Goal: Feedback & Contribution: Leave review/rating

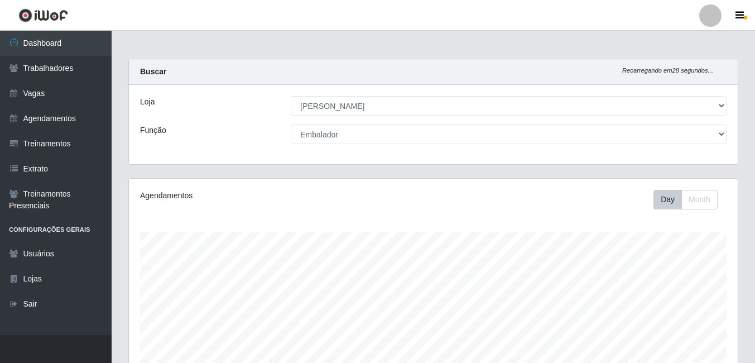
select select "430"
select select "1"
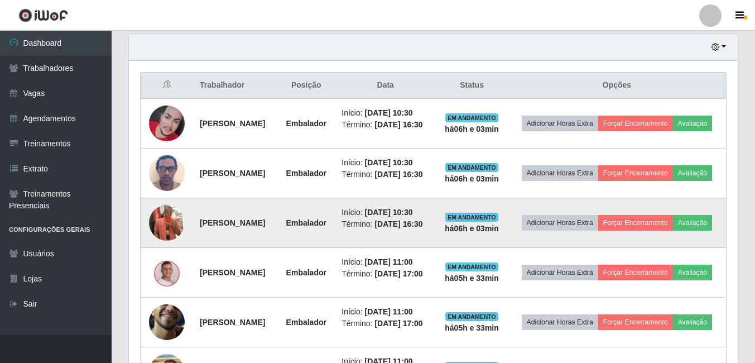
scroll to position [446, 0]
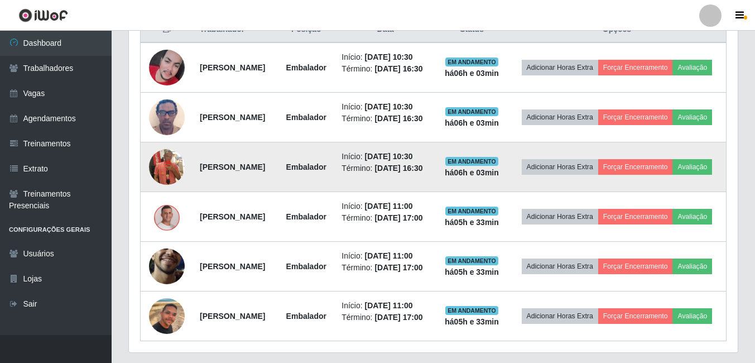
click at [159, 186] on img at bounding box center [167, 167] width 36 height 64
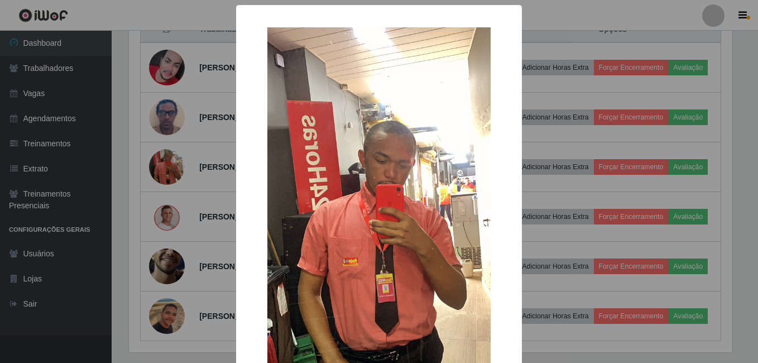
click at [161, 186] on div "× OK Cancel" at bounding box center [379, 181] width 758 height 363
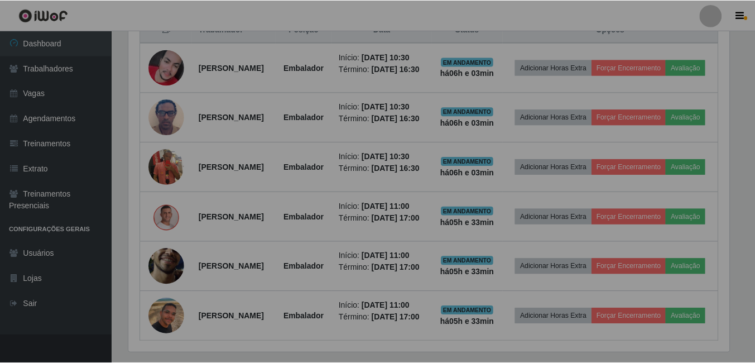
scroll to position [232, 609]
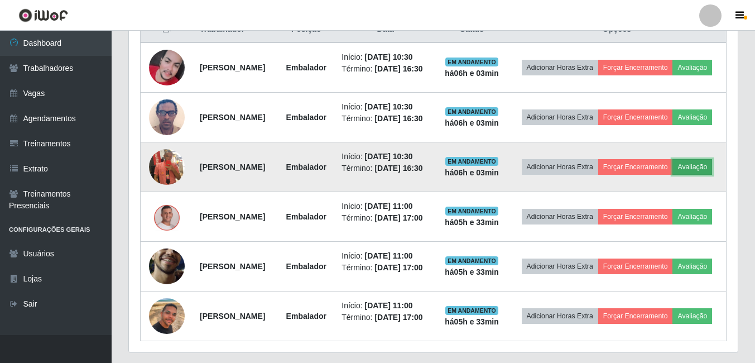
click at [673, 175] on button "Avaliação" at bounding box center [693, 167] width 40 height 16
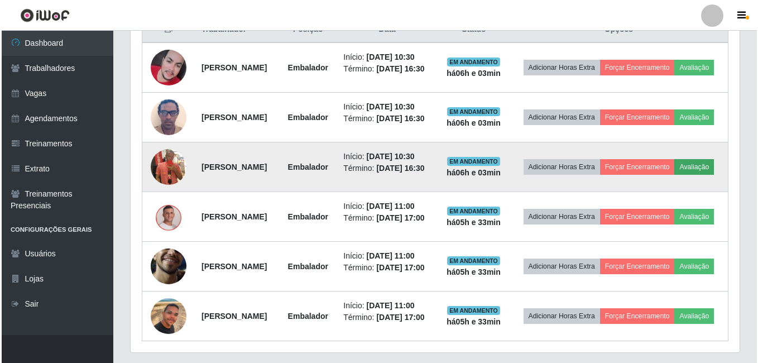
scroll to position [232, 603]
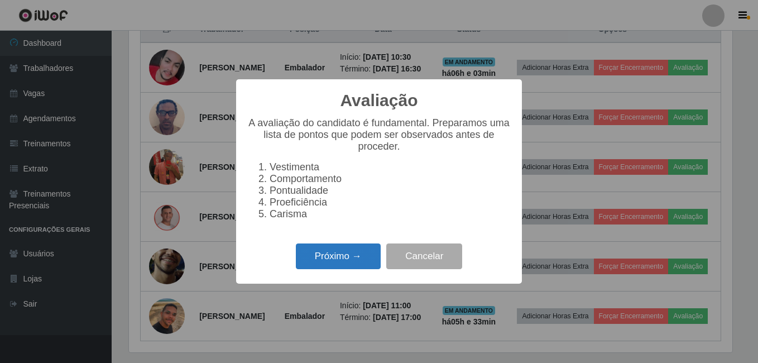
click at [338, 263] on button "Próximo →" at bounding box center [338, 256] width 85 height 26
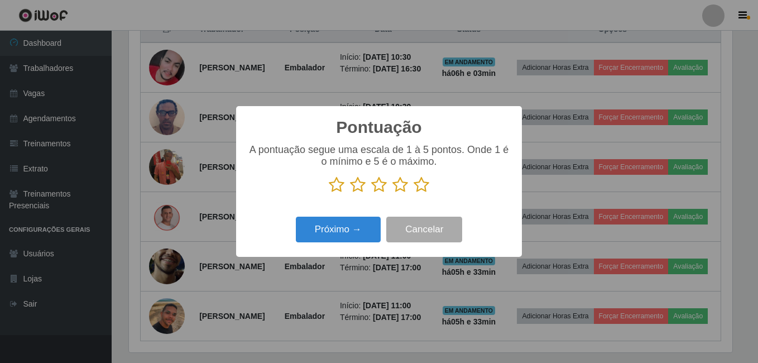
scroll to position [557877, 557505]
click at [400, 183] on icon at bounding box center [400, 184] width 16 height 17
click at [392, 193] on input "radio" at bounding box center [392, 193] width 0 height 0
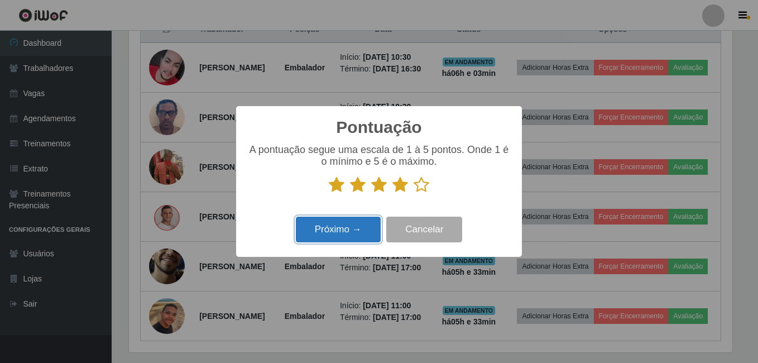
click at [364, 226] on button "Próximo →" at bounding box center [338, 230] width 85 height 26
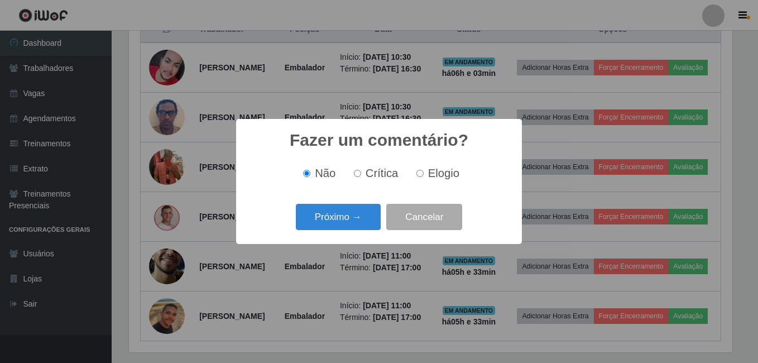
click at [421, 172] on input "Elogio" at bounding box center [419, 173] width 7 height 7
radio input "true"
click at [342, 217] on button "Próximo →" at bounding box center [338, 217] width 85 height 26
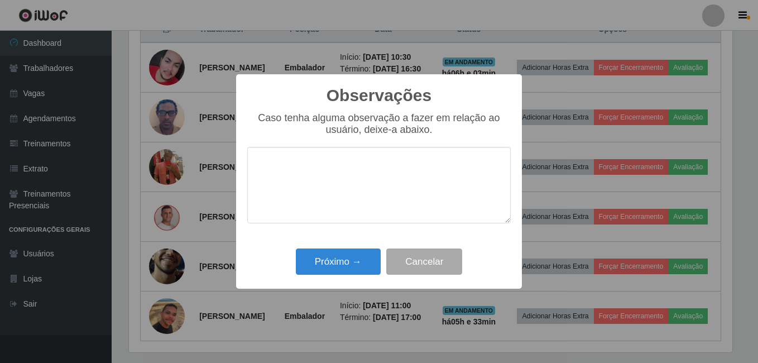
click at [313, 176] on textarea at bounding box center [378, 185] width 263 height 76
type textarea "P"
click at [364, 129] on div "Caso tenha alguma observação a fazer em relação ao usuário, deixe-a abaixo." at bounding box center [378, 123] width 263 height 23
click at [316, 165] on textarea "Aprendeu repito as tarefas, porem" at bounding box center [378, 185] width 263 height 76
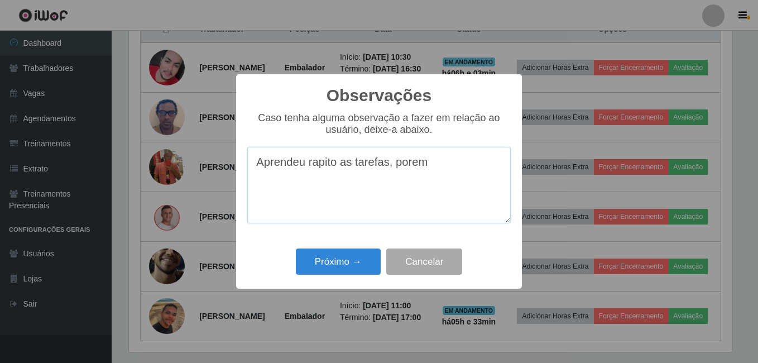
click at [330, 167] on textarea "Aprendeu rapito as tarefas, porem" at bounding box center [378, 185] width 263 height 76
click at [449, 170] on textarea "Aprendeu rápido as tarefas, porem" at bounding box center [378, 185] width 263 height 76
click at [418, 166] on textarea "Aprendeu rápido as tarefas, porem" at bounding box center [378, 185] width 263 height 76
click at [450, 165] on textarea "Aprendeu rápido as tarefas, porém" at bounding box center [378, 185] width 263 height 76
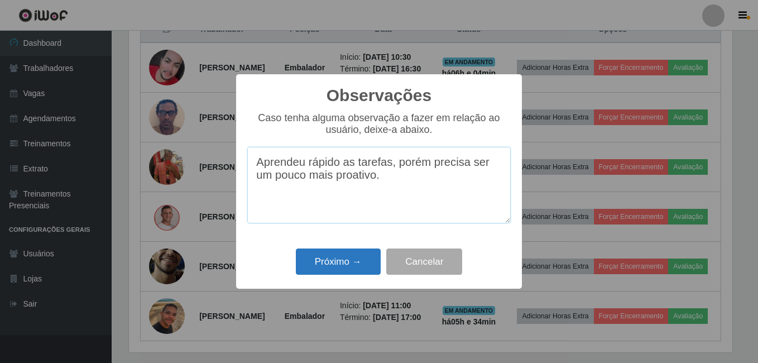
type textarea "Aprendeu rápido as tarefas, porém precisa ser um pouco mais proativo."
click at [338, 258] on button "Próximo →" at bounding box center [338, 261] width 85 height 26
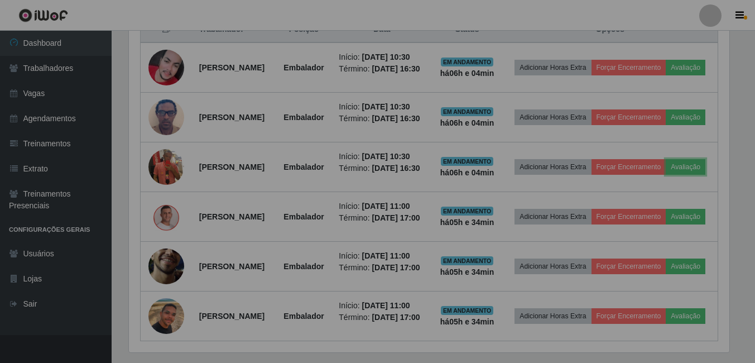
scroll to position [232, 609]
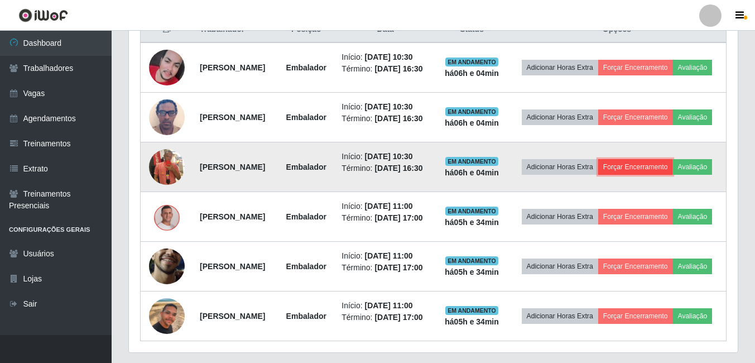
click at [673, 175] on button "Forçar Encerramento" at bounding box center [635, 167] width 75 height 16
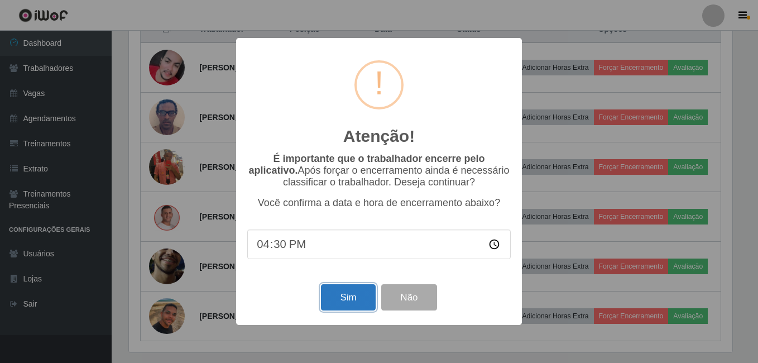
click at [345, 292] on button "Sim" at bounding box center [348, 297] width 54 height 26
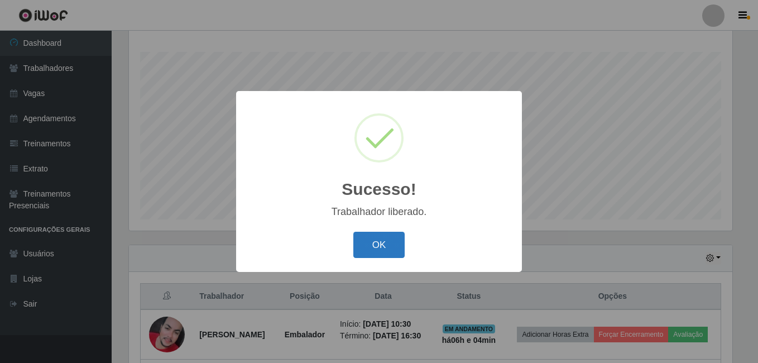
click at [388, 248] on button "OK" at bounding box center [379, 245] width 52 height 26
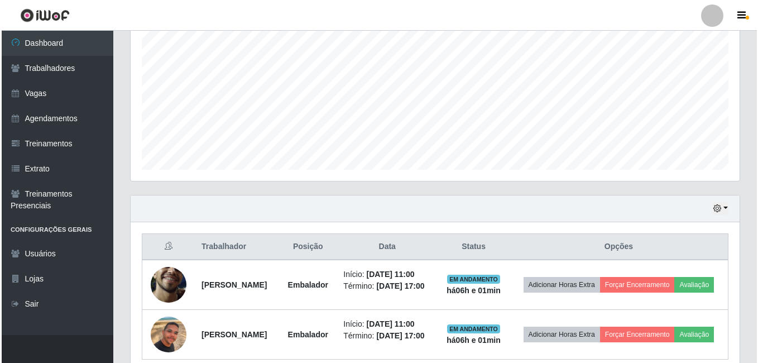
scroll to position [296, 0]
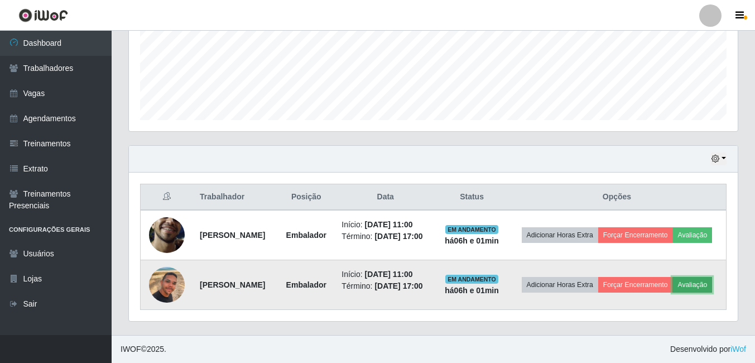
click at [673, 288] on button "Avaliação" at bounding box center [693, 285] width 40 height 16
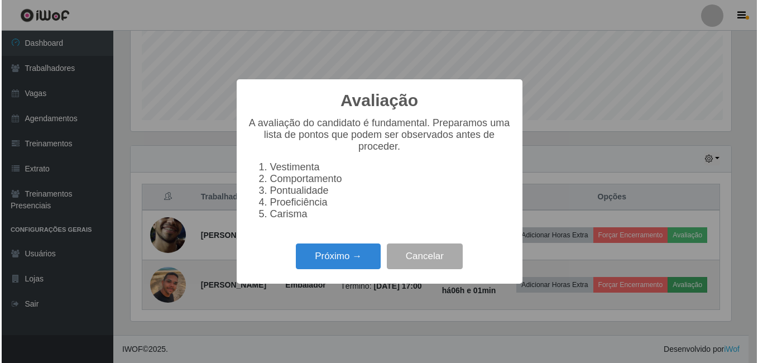
scroll to position [232, 603]
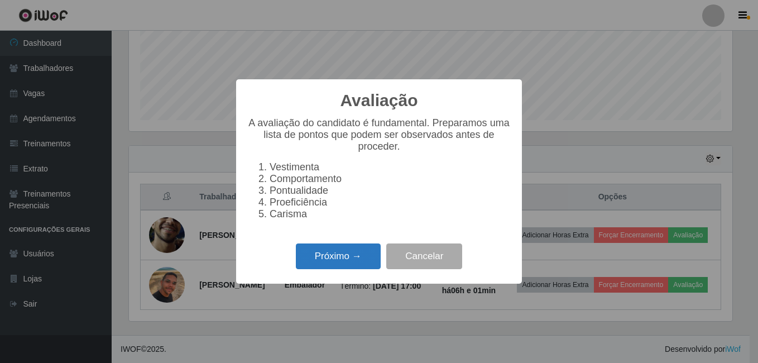
click at [335, 260] on button "Próximo →" at bounding box center [338, 256] width 85 height 26
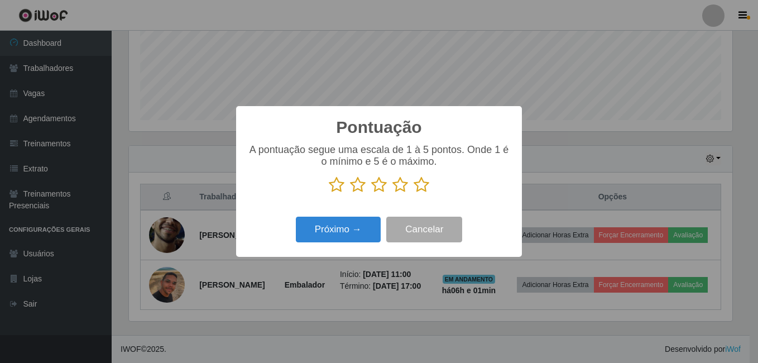
click at [422, 186] on icon at bounding box center [422, 184] width 16 height 17
click at [414, 193] on input "radio" at bounding box center [414, 193] width 0 height 0
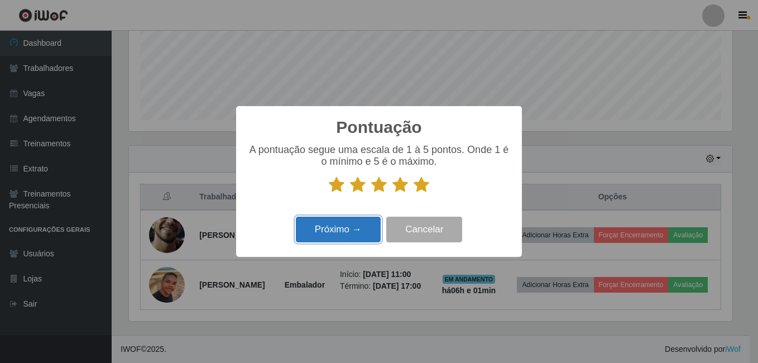
click at [342, 229] on button "Próximo →" at bounding box center [338, 230] width 85 height 26
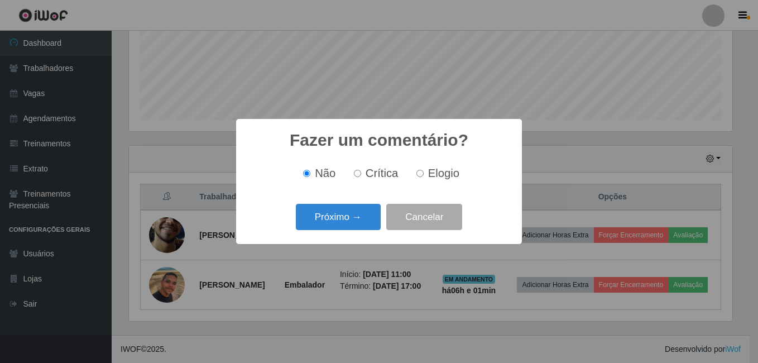
click at [416, 174] on input "Elogio" at bounding box center [419, 173] width 7 height 7
radio input "true"
click at [359, 213] on button "Próximo →" at bounding box center [338, 217] width 85 height 26
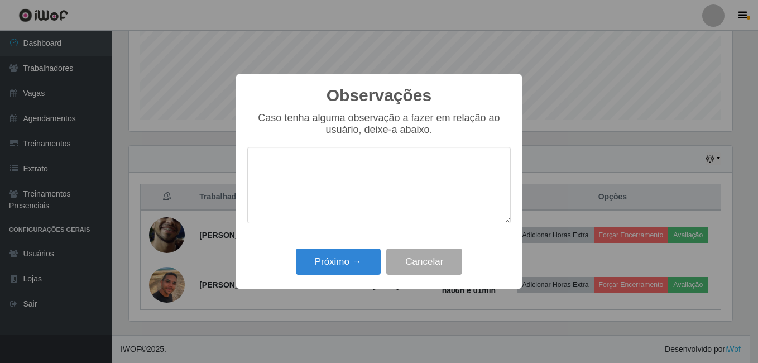
click at [356, 198] on textarea at bounding box center [378, 185] width 263 height 76
type textarea "Proativo."
click at [342, 257] on button "Próximo →" at bounding box center [338, 261] width 85 height 26
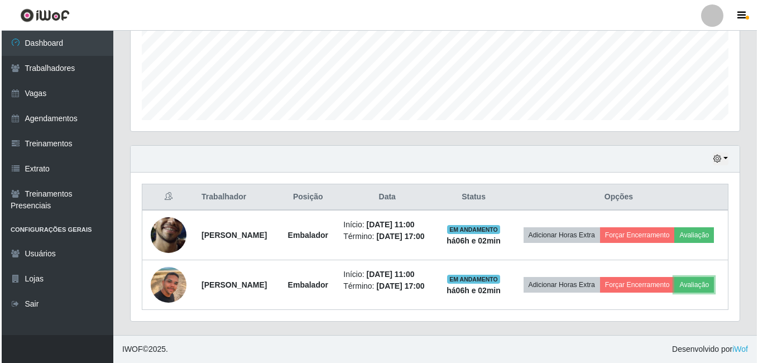
scroll to position [232, 609]
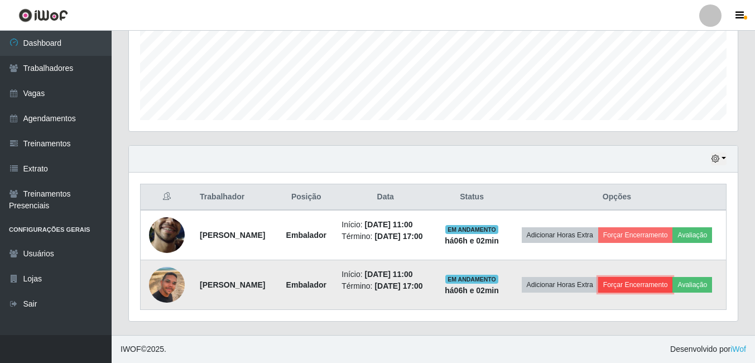
click at [669, 277] on button "Forçar Encerramento" at bounding box center [635, 285] width 75 height 16
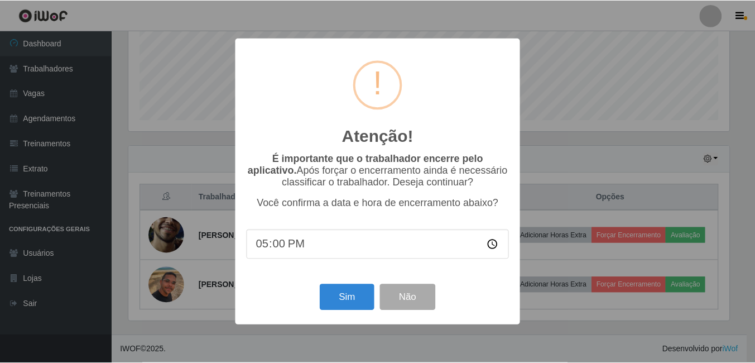
scroll to position [232, 603]
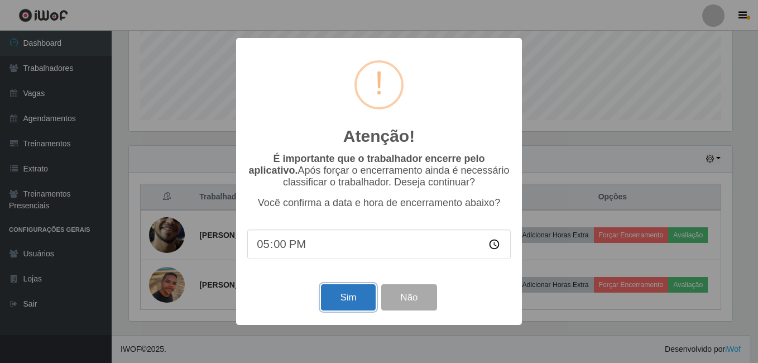
click at [341, 302] on button "Sim" at bounding box center [348, 297] width 54 height 26
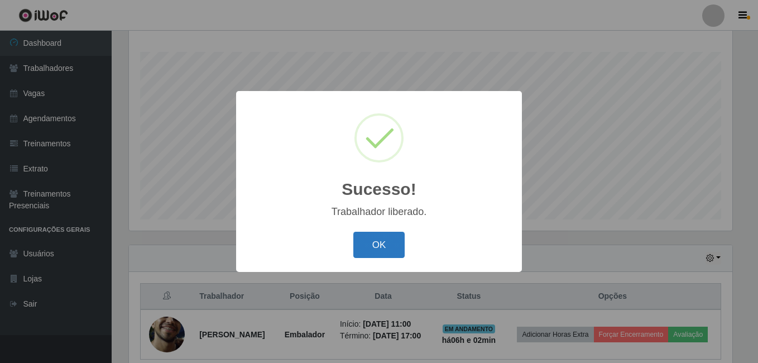
click at [371, 244] on button "OK" at bounding box center [379, 245] width 52 height 26
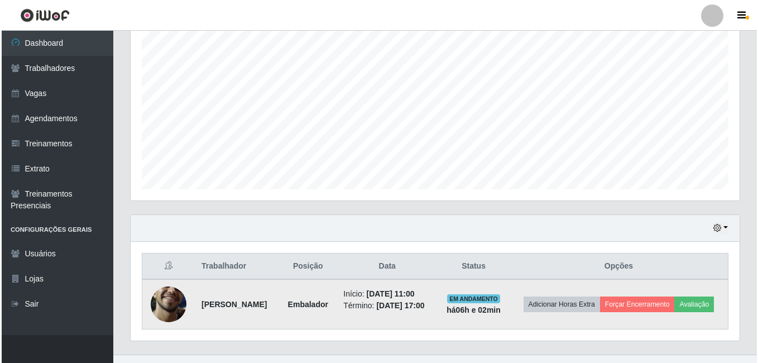
scroll to position [238, 0]
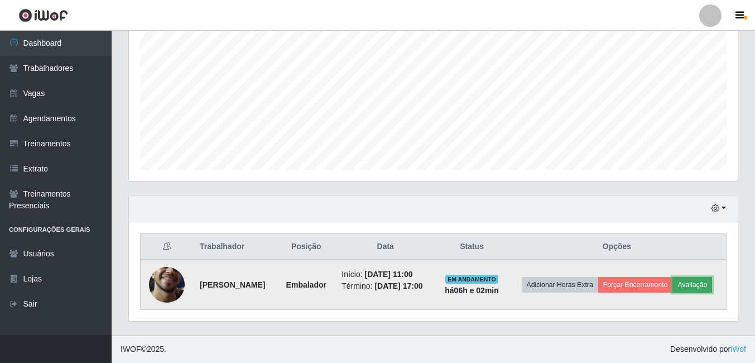
click at [673, 286] on button "Avaliação" at bounding box center [693, 285] width 40 height 16
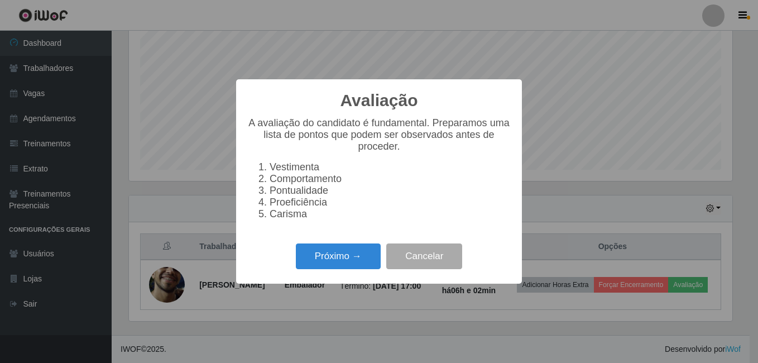
scroll to position [232, 603]
click at [340, 261] on button "Próximo →" at bounding box center [338, 256] width 85 height 26
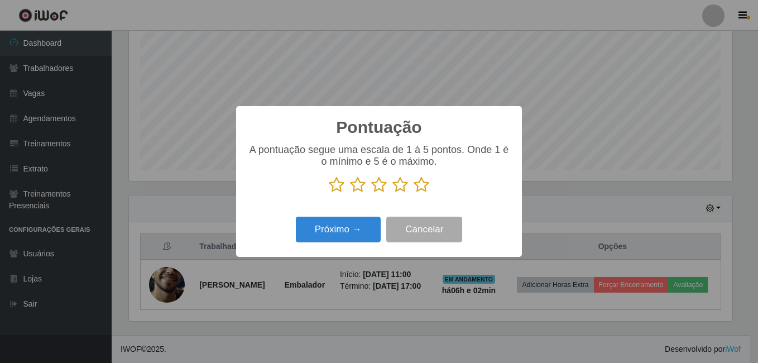
scroll to position [557877, 557505]
drag, startPoint x: 419, startPoint y: 188, endPoint x: 399, endPoint y: 198, distance: 22.5
click at [420, 188] on icon at bounding box center [422, 184] width 16 height 17
click at [414, 193] on input "radio" at bounding box center [414, 193] width 0 height 0
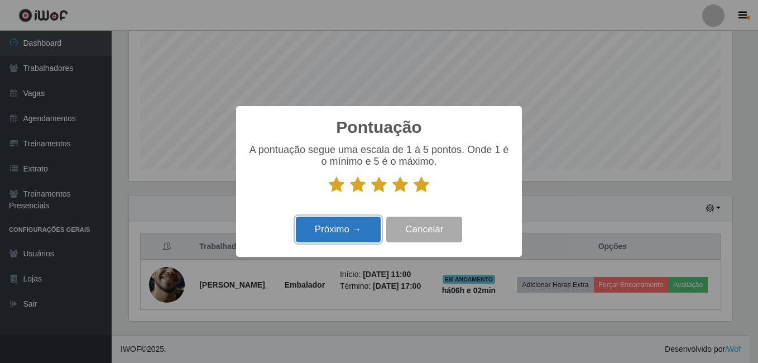
click at [347, 231] on button "Próximo →" at bounding box center [338, 230] width 85 height 26
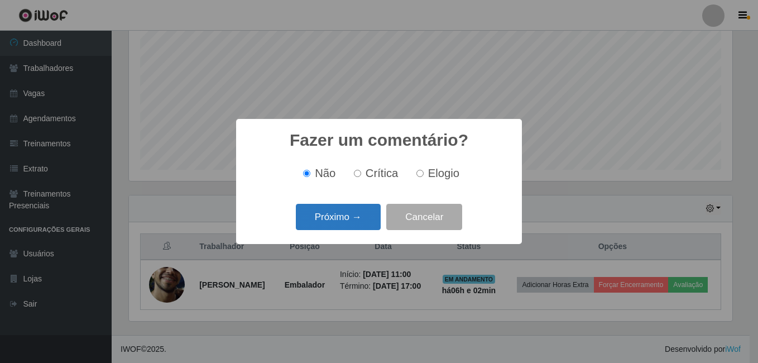
click at [325, 220] on button "Próximo →" at bounding box center [338, 217] width 85 height 26
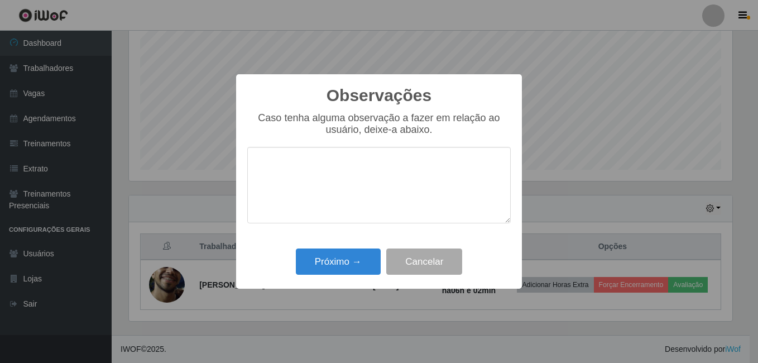
click at [336, 162] on textarea at bounding box center [378, 185] width 263 height 76
type textarea "Proativo."
click at [349, 258] on button "Próximo →" at bounding box center [338, 261] width 85 height 26
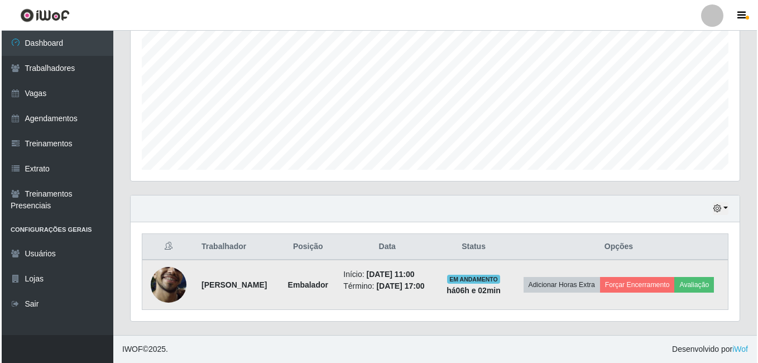
scroll to position [229, 0]
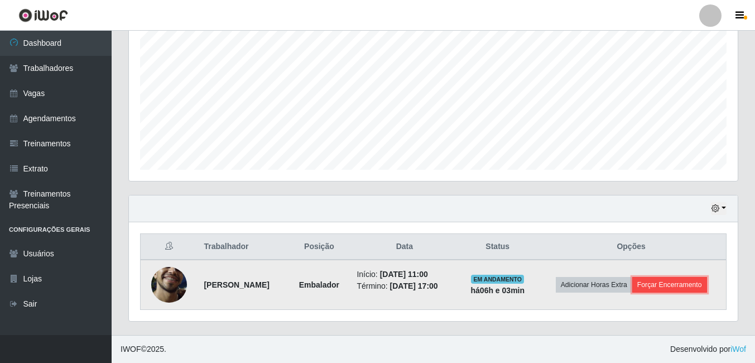
click at [665, 284] on button "Forçar Encerramento" at bounding box center [669, 285] width 75 height 16
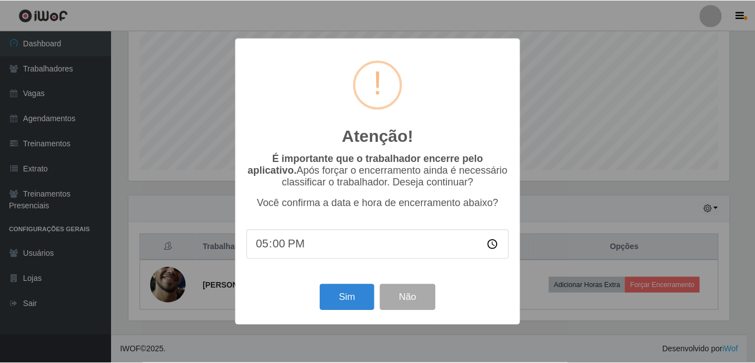
scroll to position [232, 603]
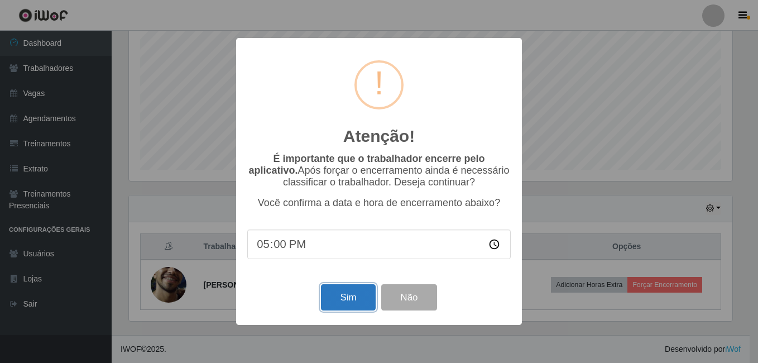
click at [342, 296] on button "Sim" at bounding box center [348, 297] width 54 height 26
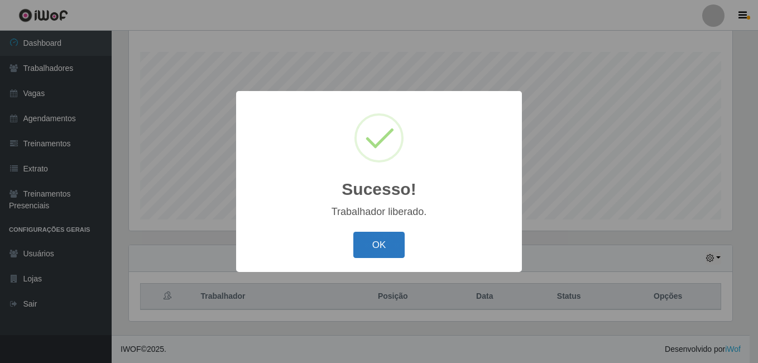
click at [395, 239] on button "OK" at bounding box center [379, 245] width 52 height 26
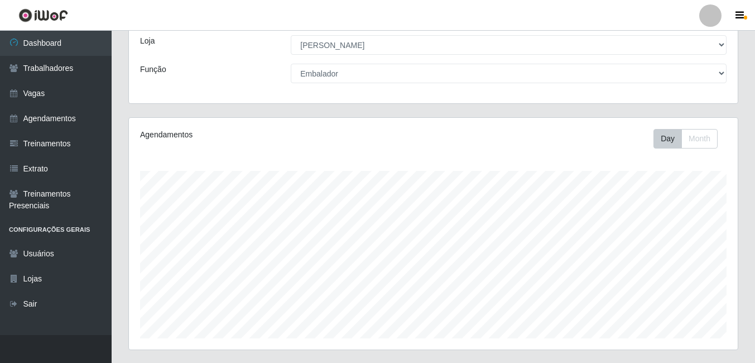
scroll to position [0, 0]
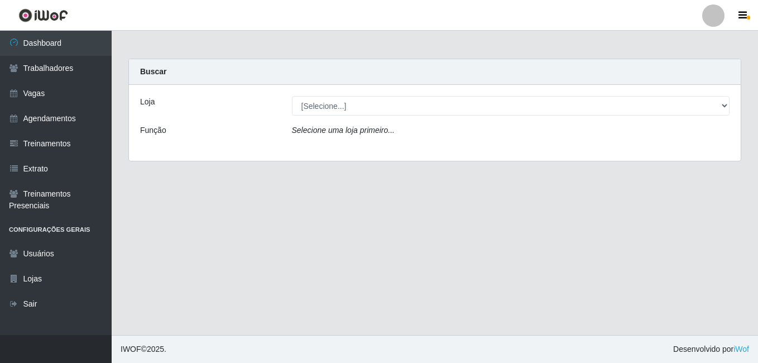
select select "430"
click at [292, 96] on select "[Selecione...] Iskisita Atakado - Alecrim" at bounding box center [511, 106] width 438 height 20
